Goal: Transaction & Acquisition: Purchase product/service

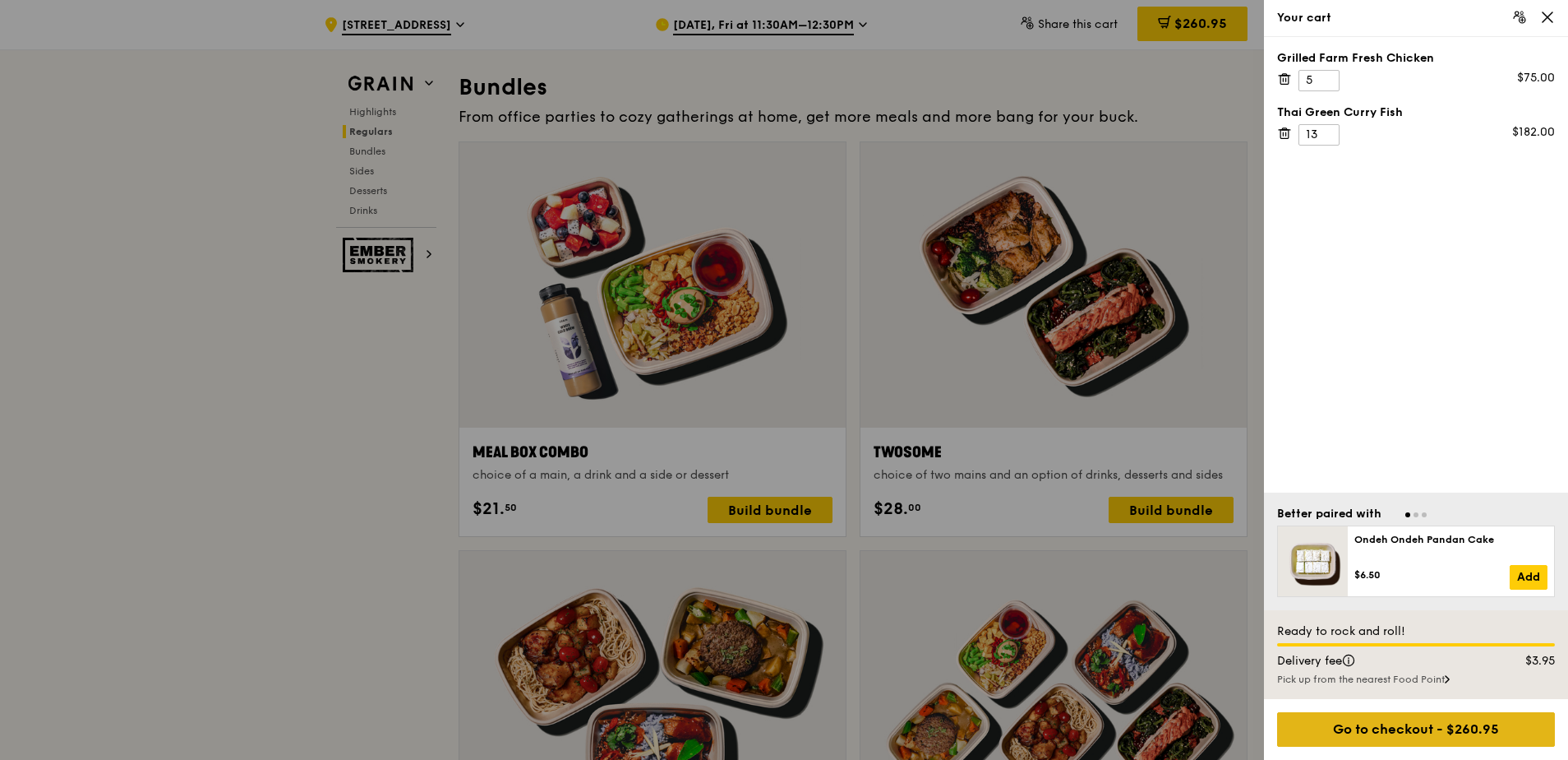
click at [1389, 735] on div "Go to checkout - $260.95" at bounding box center [1416, 728] width 278 height 34
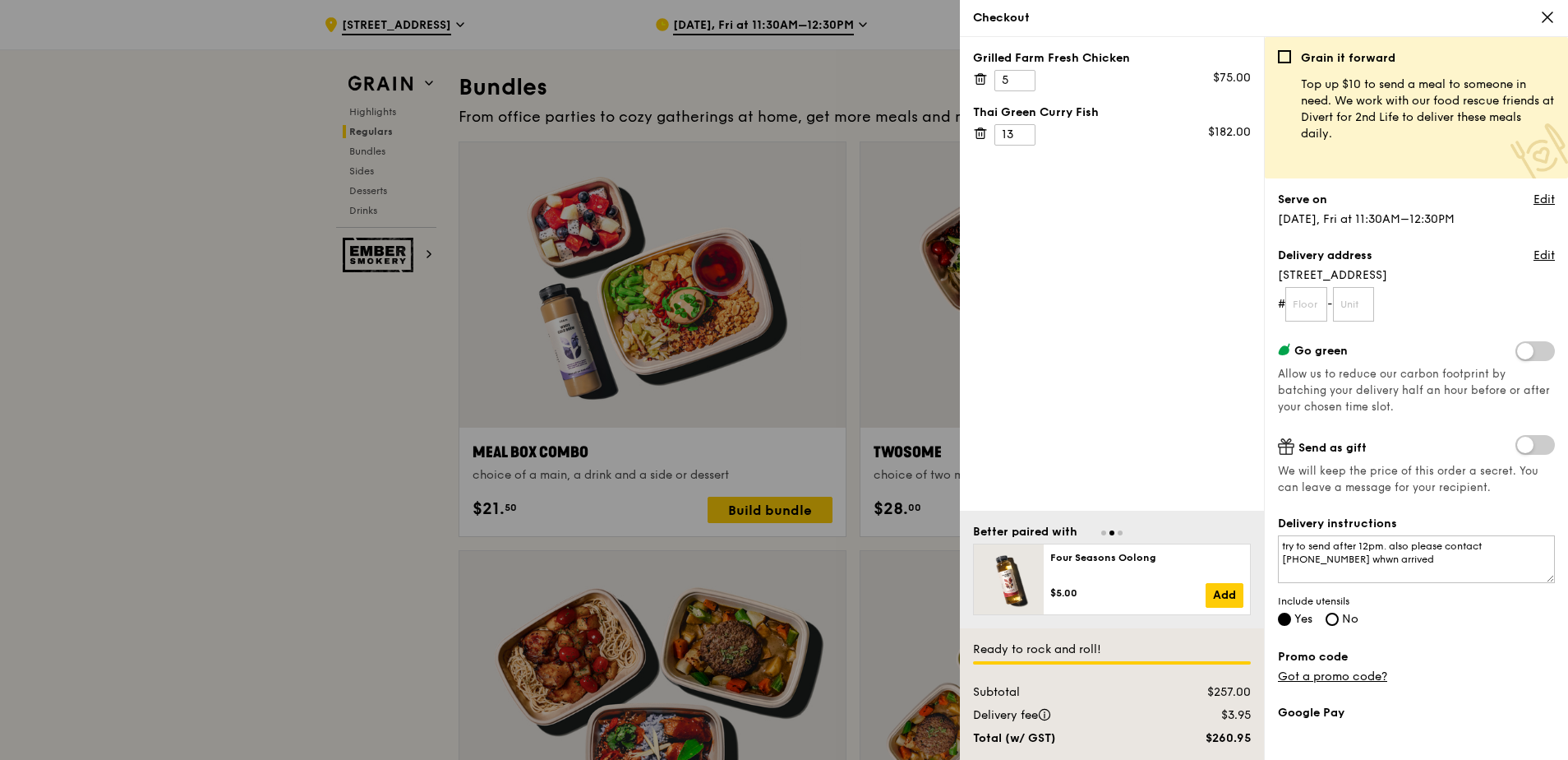
scroll to position [187, 0]
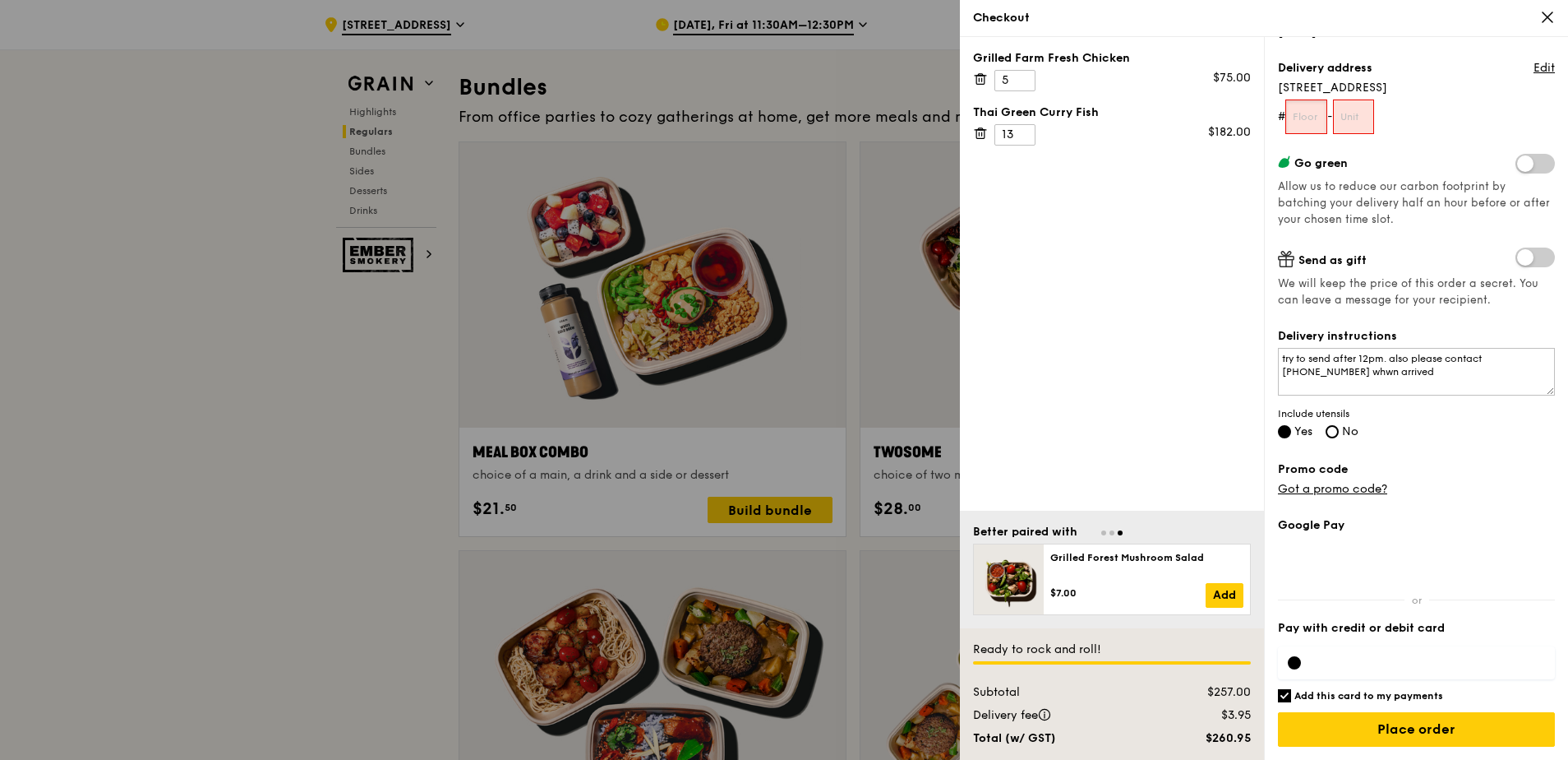
click at [1309, 96] on div "Delivery address Edit [STREET_ADDRESS] # -" at bounding box center [1416, 97] width 277 height 74
type input "06"
click at [1362, 124] on input "text" at bounding box center [1354, 116] width 42 height 34
type input "03"
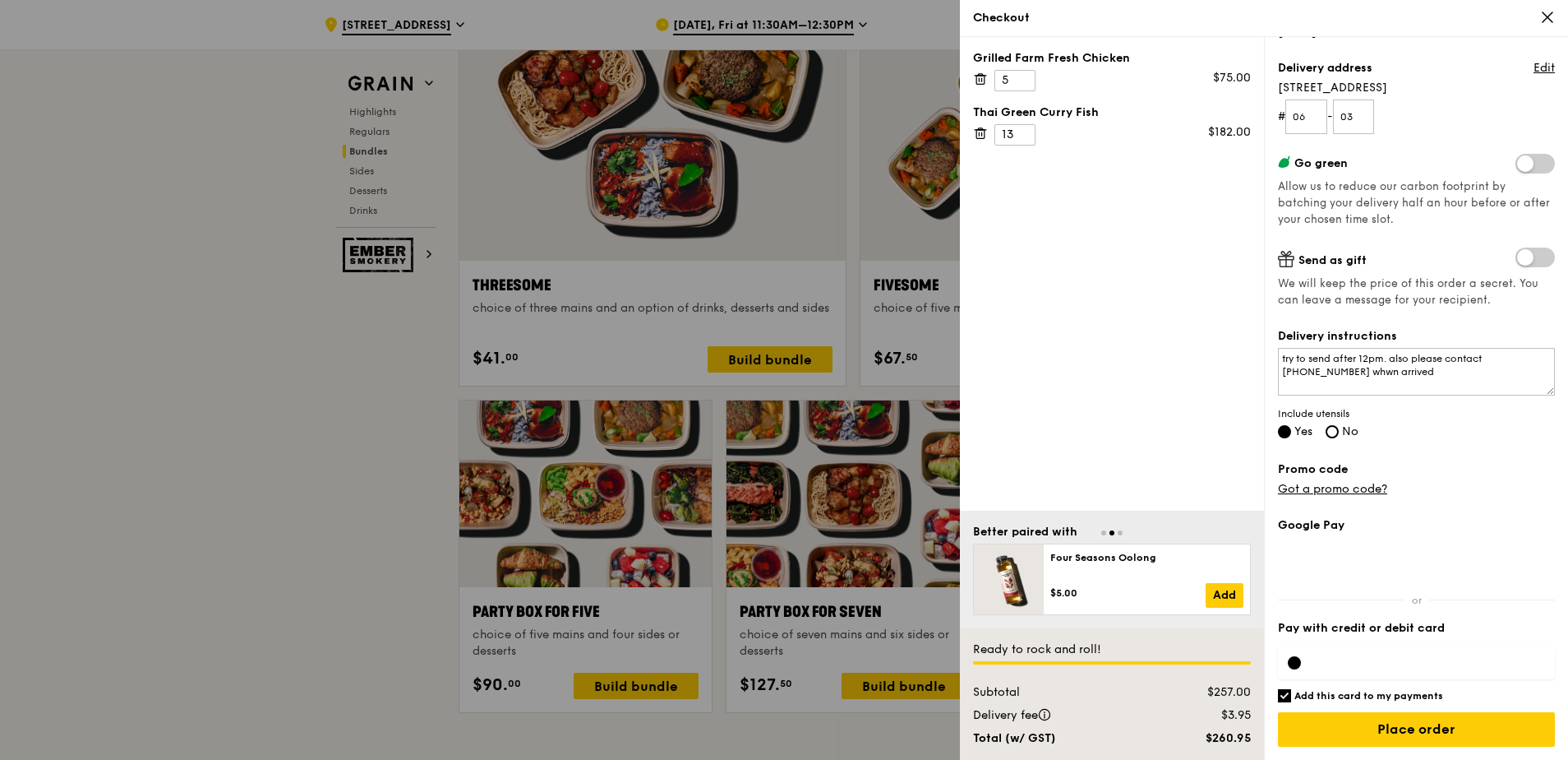
click at [1325, 524] on label "Google Pay" at bounding box center [1416, 525] width 277 height 17
drag, startPoint x: 1324, startPoint y: 523, endPoint x: 1315, endPoint y: 522, distance: 9.1
click at [1314, 522] on label "Google Pay" at bounding box center [1416, 525] width 277 height 17
click at [1313, 522] on label "Google Pay" at bounding box center [1416, 525] width 277 height 17
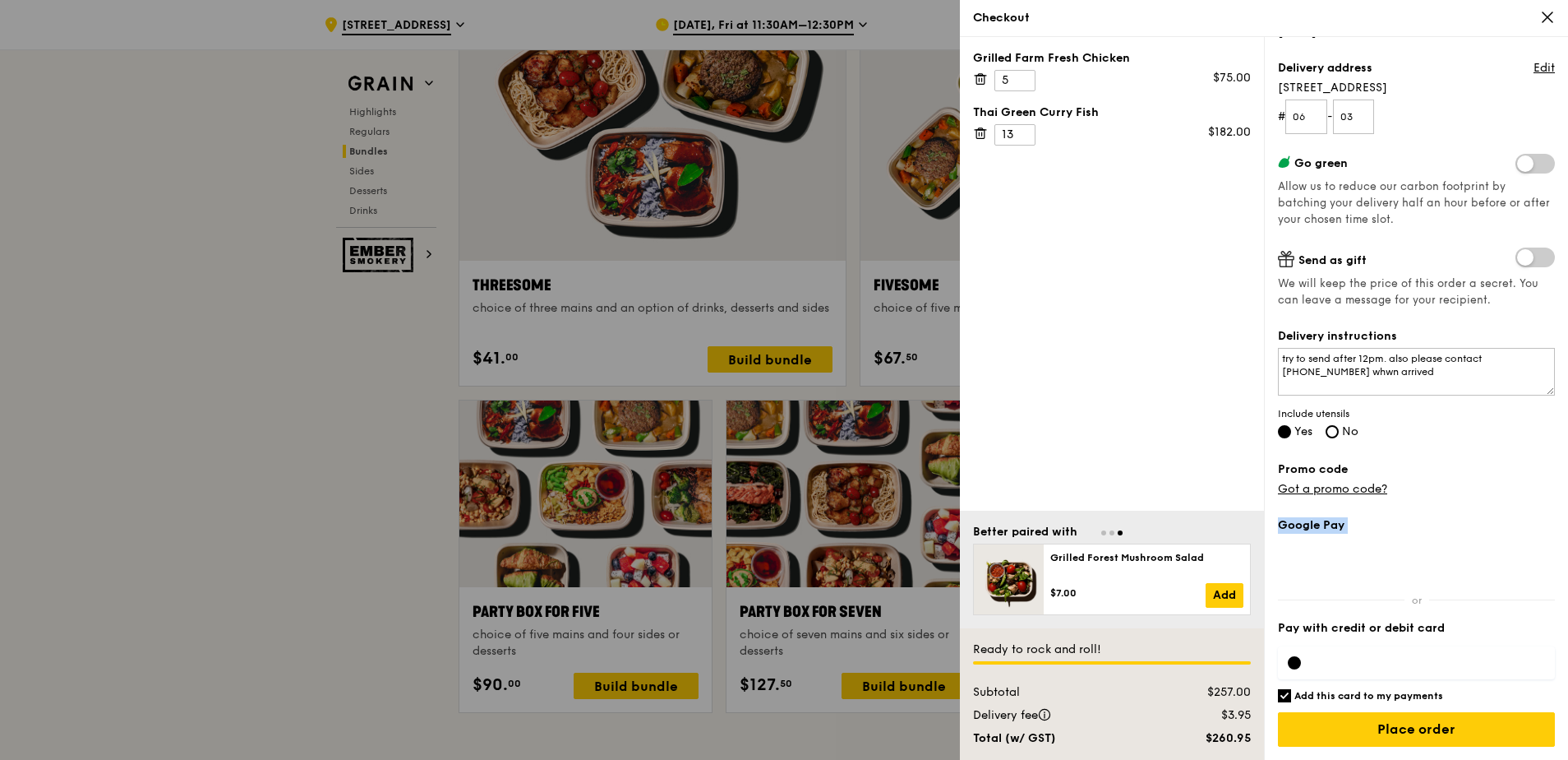
click at [1312, 521] on label "Google Pay" at bounding box center [1416, 525] width 277 height 17
click at [1338, 517] on label "Google Pay" at bounding box center [1416, 525] width 277 height 17
click at [1338, 515] on div "Grain it forward Top up $10 to send a meal to someone in need. We work with our…" at bounding box center [1416, 217] width 277 height 710
click at [1312, 528] on label "Google Pay" at bounding box center [1416, 525] width 277 height 17
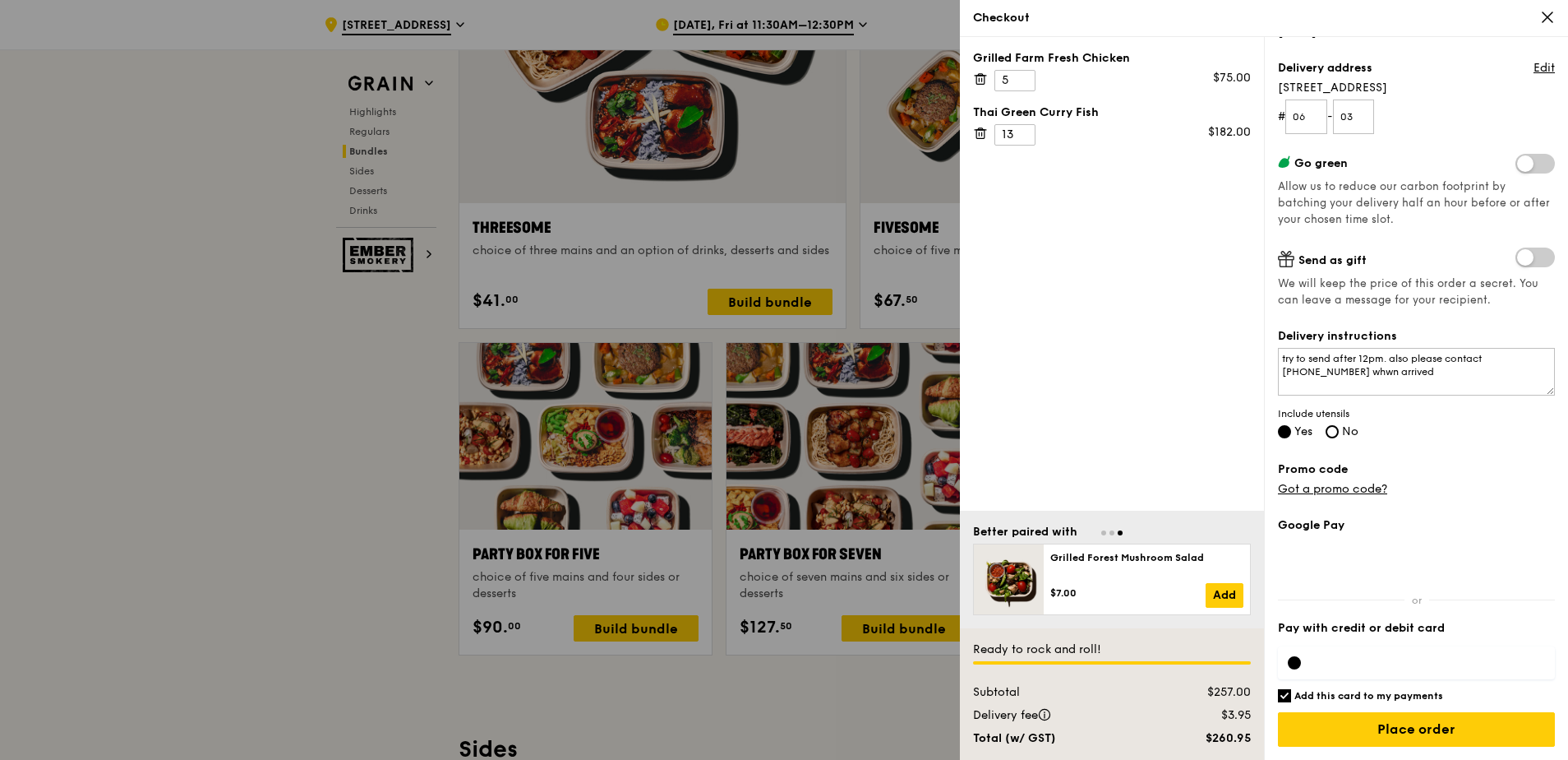
scroll to position [3167, 0]
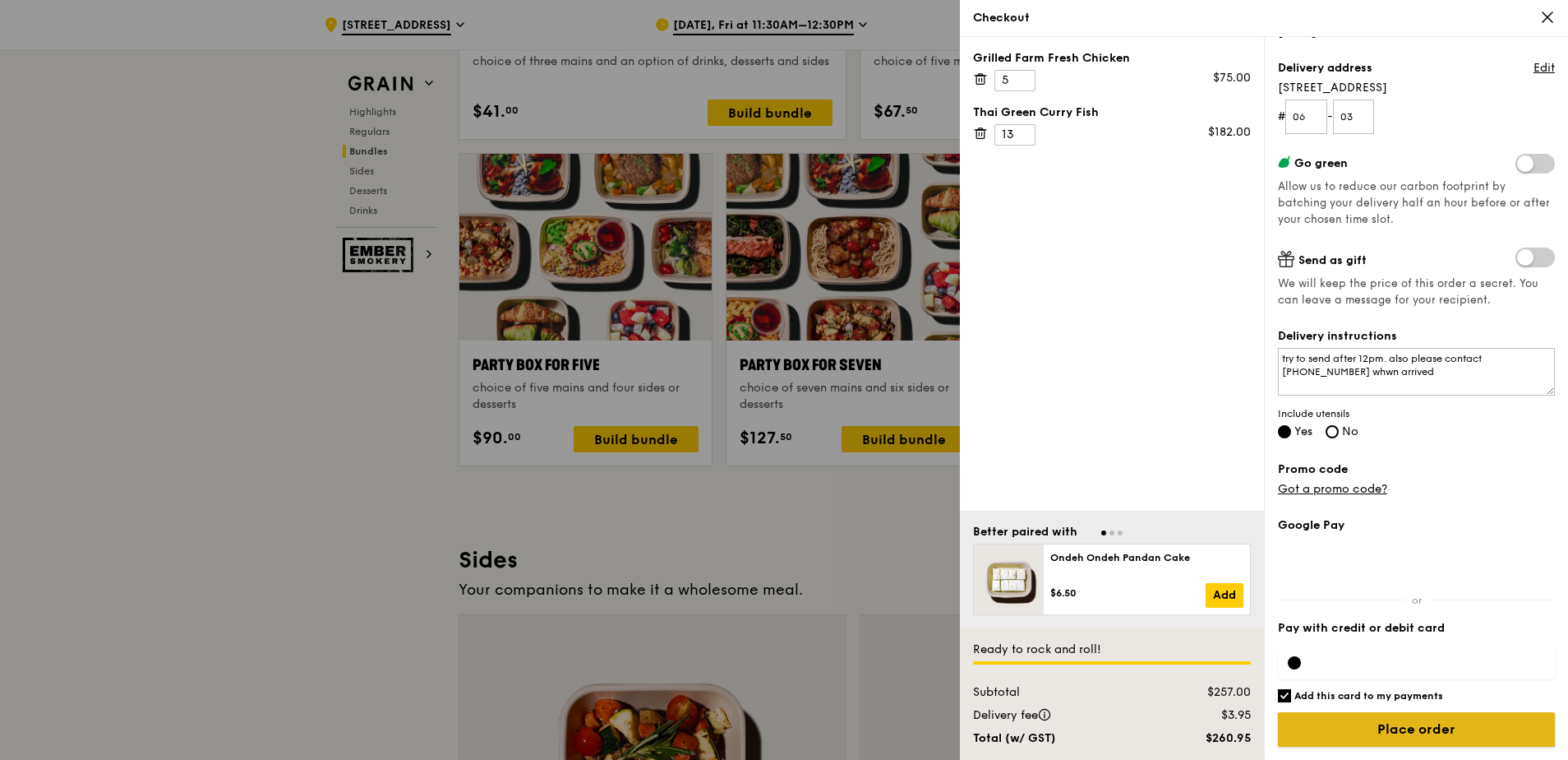
click at [1420, 722] on input "Place order" at bounding box center [1416, 728] width 277 height 34
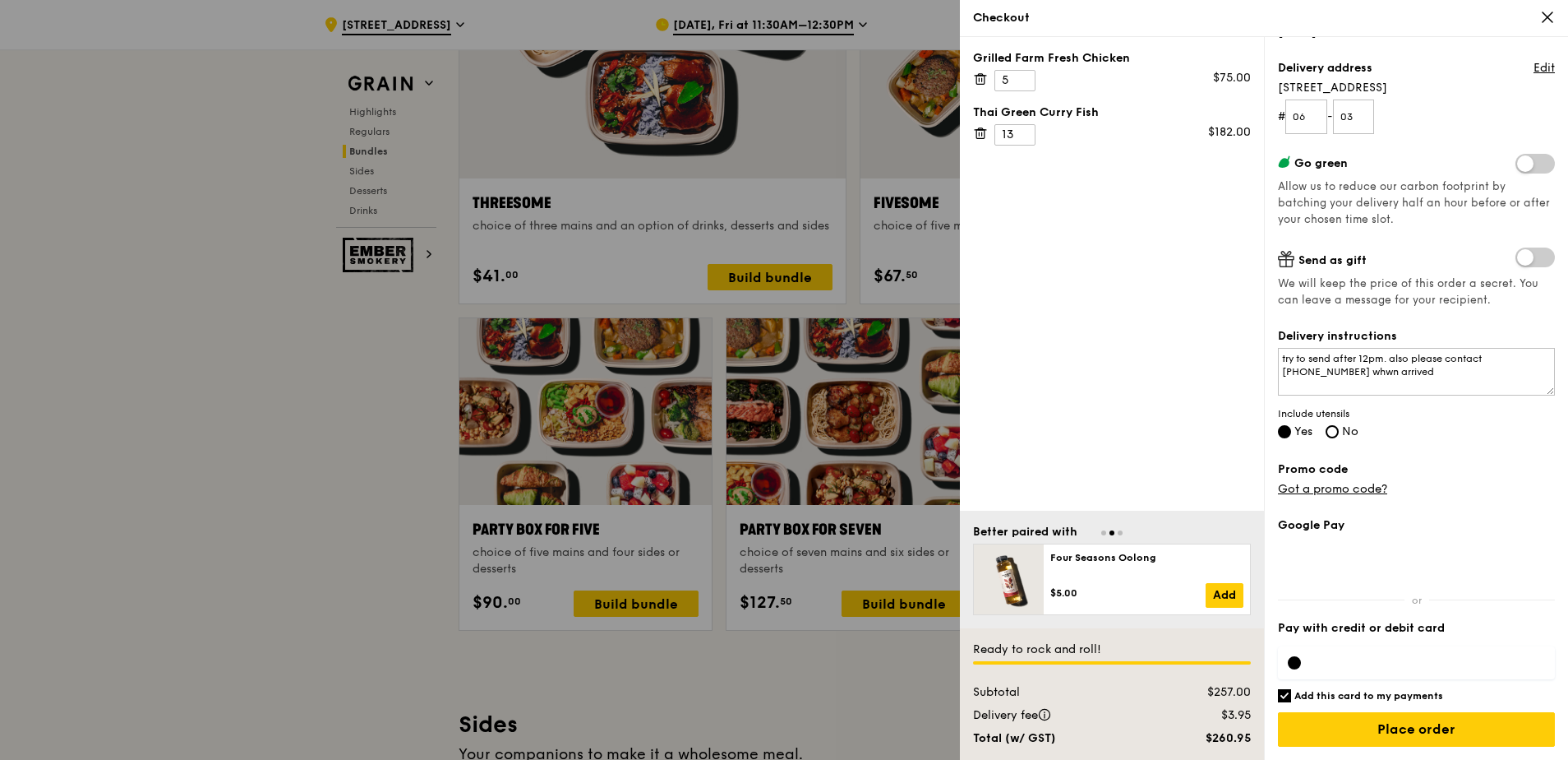
scroll to position [187, 0]
click at [1370, 724] on input "Place order" at bounding box center [1416, 728] width 277 height 34
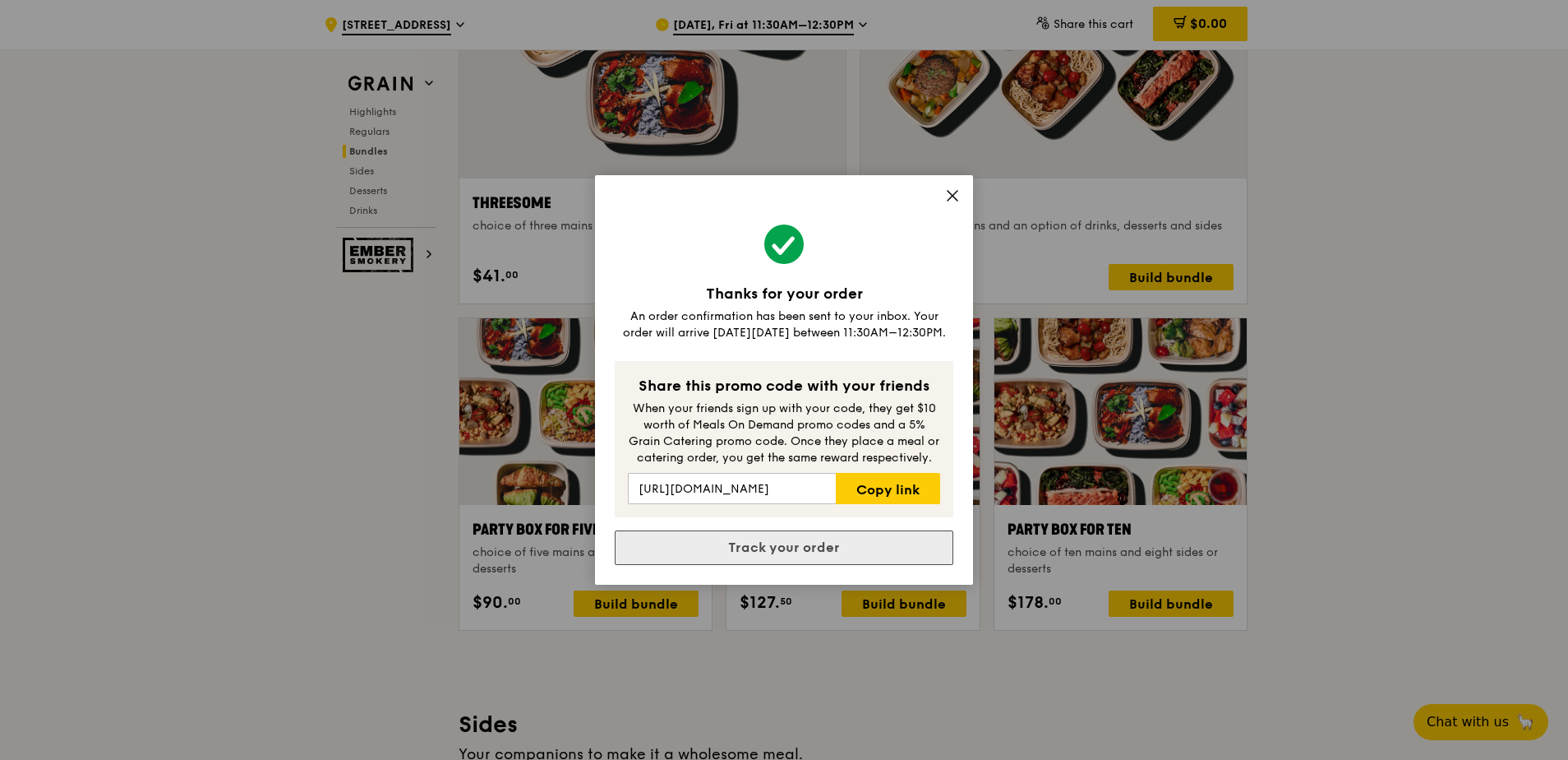
click at [852, 545] on link "Track your order" at bounding box center [784, 547] width 339 height 34
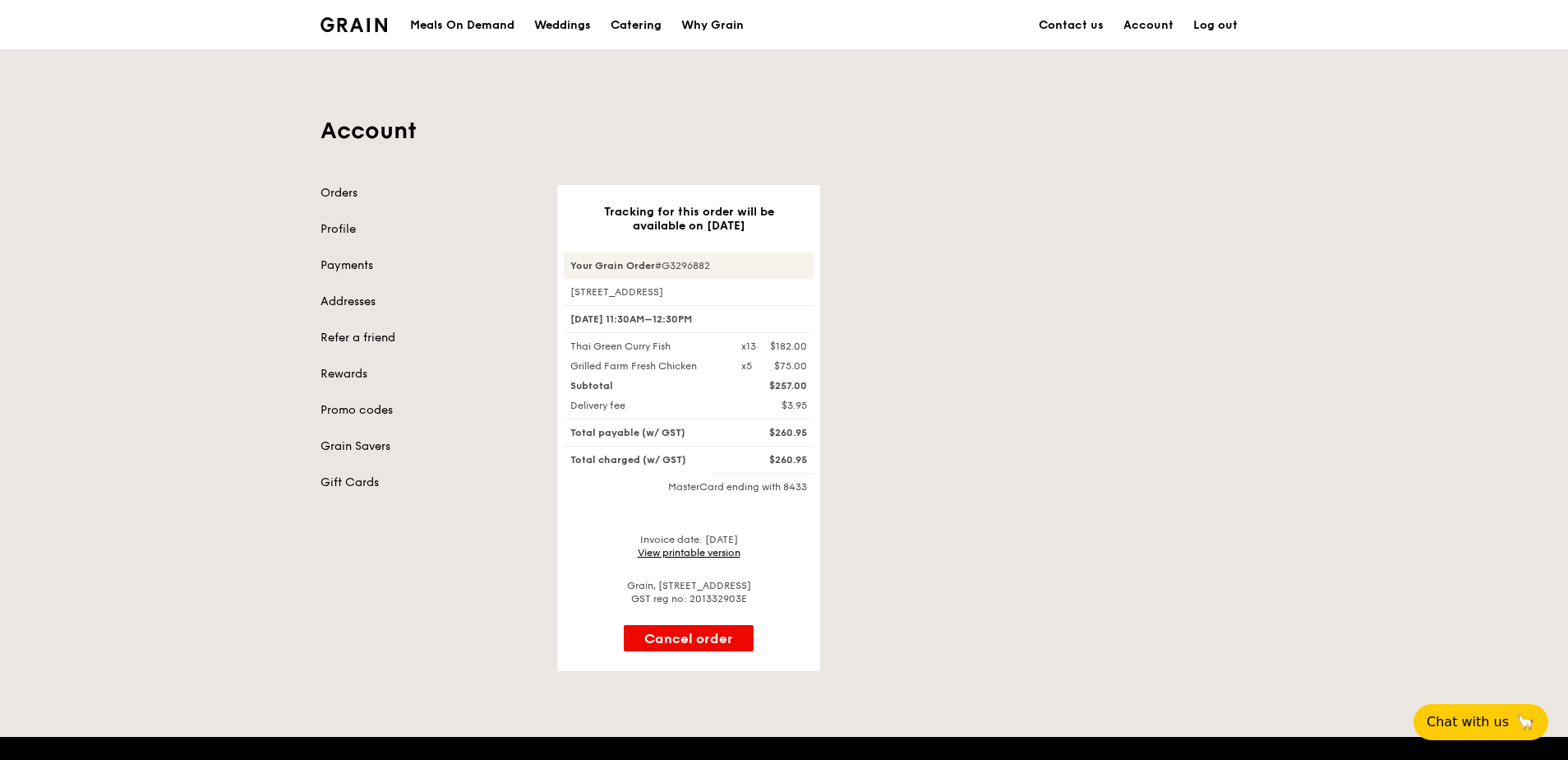
click at [698, 554] on link "View printable version" at bounding box center [689, 552] width 103 height 11
